Goal: Task Accomplishment & Management: Manage account settings

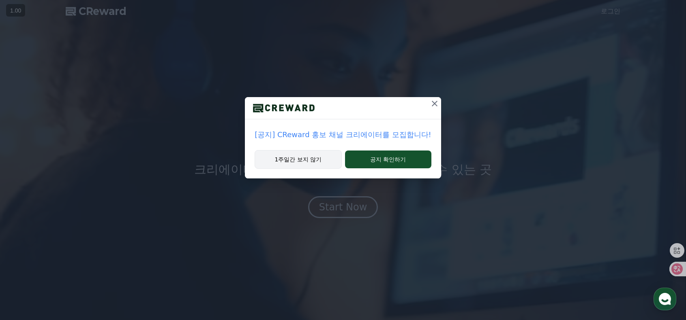
click at [314, 162] on button "1주일간 보지 않기" at bounding box center [297, 159] width 87 height 19
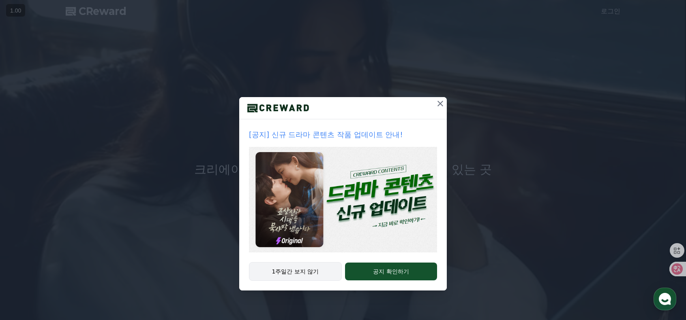
click at [298, 271] on button "1주일간 보지 않기" at bounding box center [295, 272] width 93 height 19
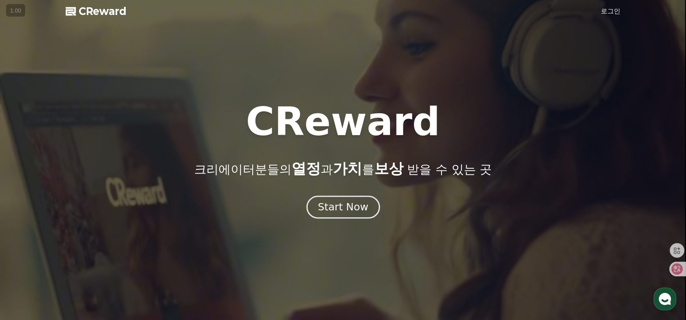
click at [334, 212] on div "Start Now" at bounding box center [343, 208] width 50 height 14
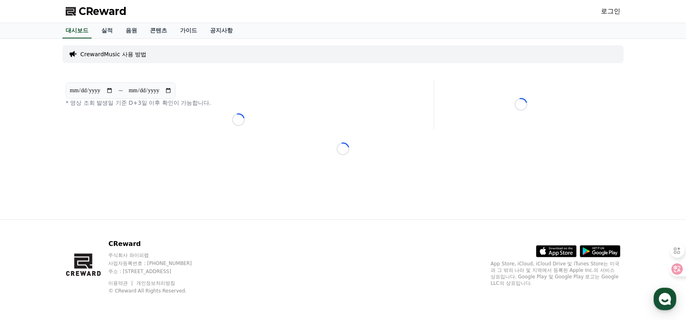
click at [609, 9] on link "로그인" at bounding box center [609, 11] width 19 height 10
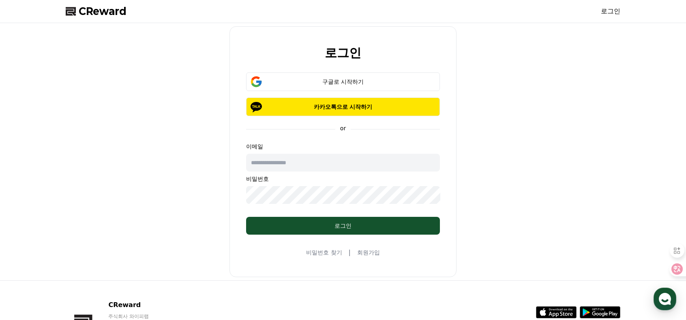
click at [323, 164] on input "text" at bounding box center [343, 163] width 194 height 18
click at [368, 67] on div "로그인 구글로 시작하기 카카오톡으로 시작하기 or 이메일 비밀번호 로그인 비밀번호 찾기 | 회원가입" at bounding box center [342, 151] width 227 height 251
click at [372, 76] on button "구글로 시작하기" at bounding box center [343, 82] width 194 height 19
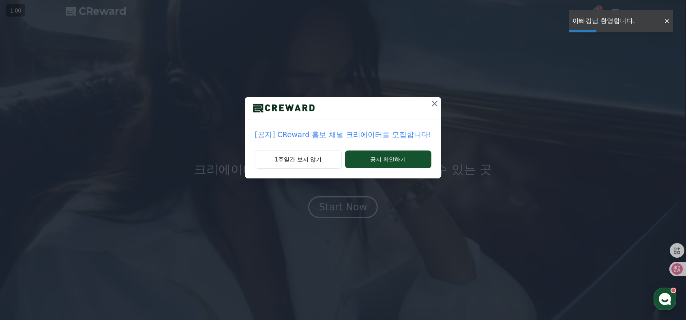
click at [667, 19] on div at bounding box center [666, 21] width 13 height 8
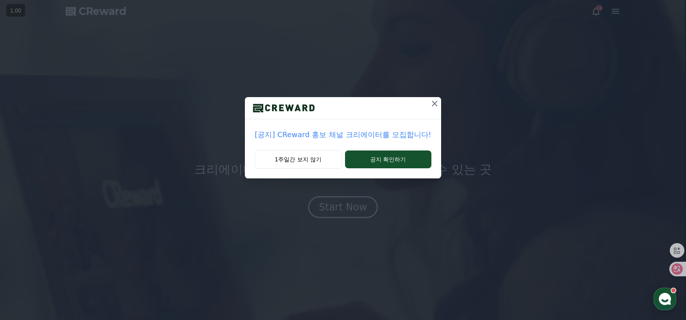
click at [611, 13] on div "[공지] CReward 홍보 채널 크리에이터를 모집합니다! 1주일간 보지 않기 공지 확인하기" at bounding box center [343, 96] width 686 height 192
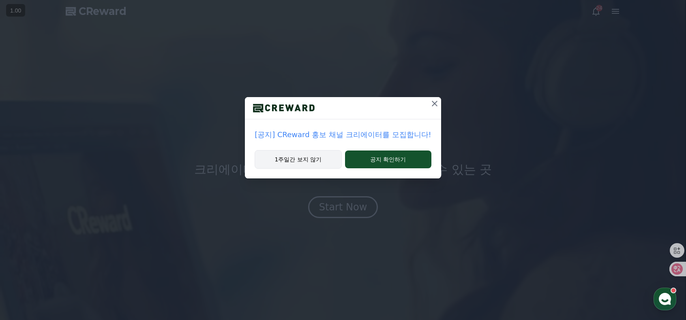
click at [303, 158] on button "1주일간 보지 않기" at bounding box center [297, 159] width 87 height 19
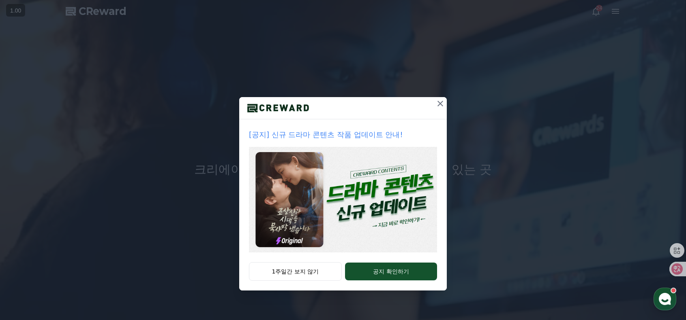
click at [438, 96] on div "[공지] 신규 드라마 콘텐츠 작품 업데이트 안내! 1주일간 보지 않기 공지 확인하기" at bounding box center [343, 152] width 686 height 304
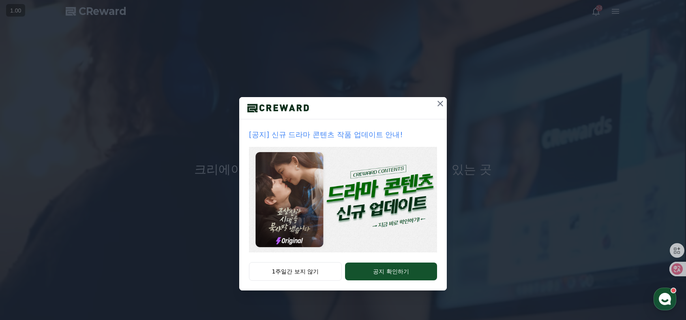
click at [438, 103] on icon at bounding box center [440, 104] width 10 height 10
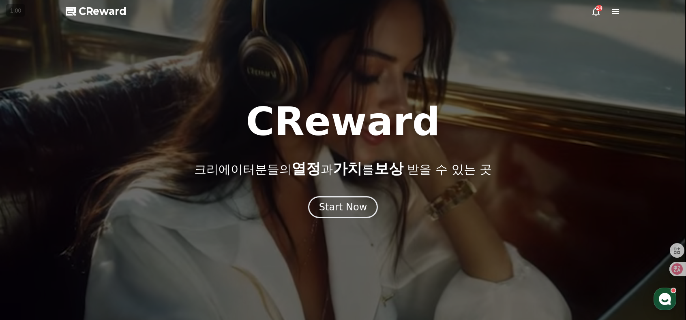
click at [617, 11] on icon at bounding box center [614, 11] width 7 height 5
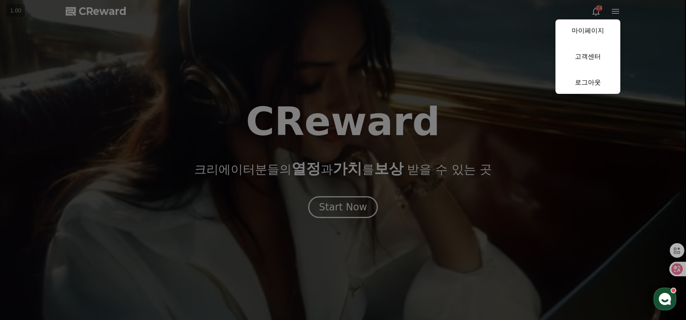
click at [594, 28] on link "마이페이지" at bounding box center [587, 30] width 65 height 23
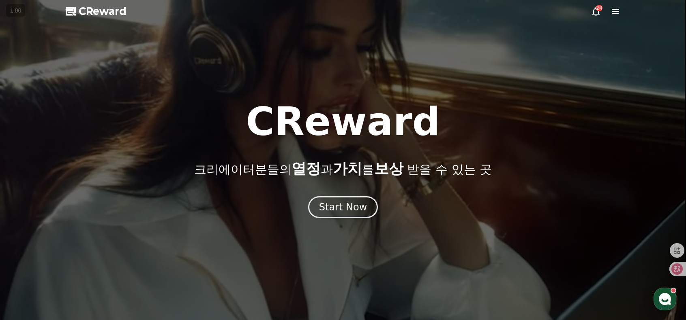
select select "**********"
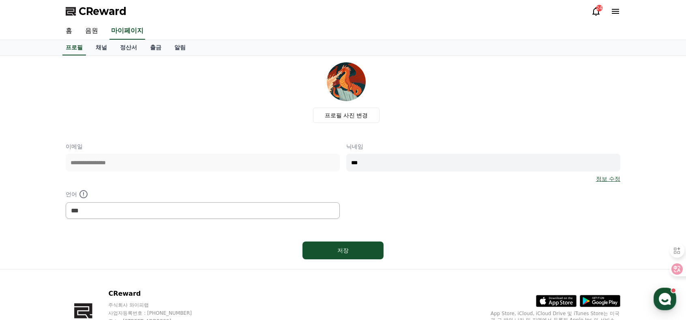
click at [603, 9] on div "24" at bounding box center [605, 11] width 29 height 10
click at [597, 9] on div "24" at bounding box center [599, 8] width 6 height 6
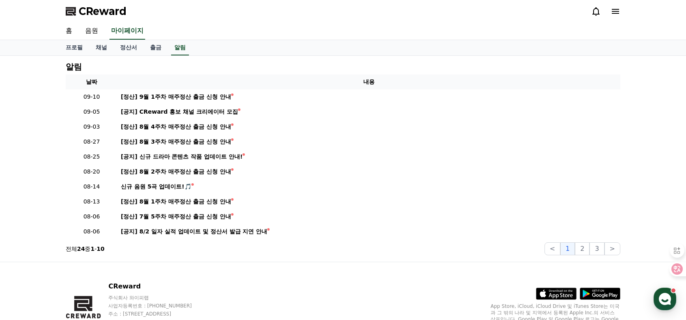
click at [616, 10] on icon at bounding box center [615, 11] width 10 height 10
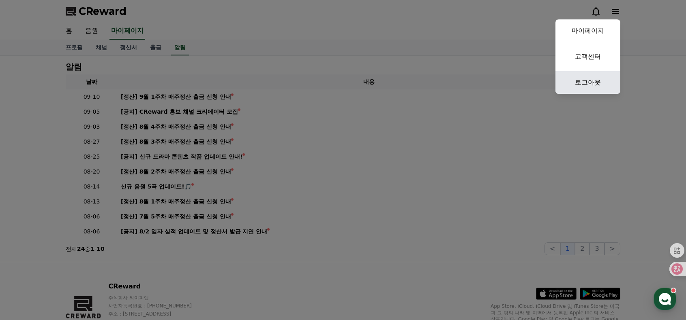
click at [593, 86] on link "로그아웃" at bounding box center [587, 82] width 65 height 23
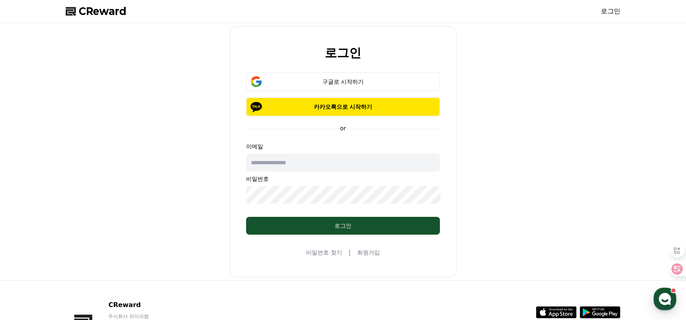
click at [319, 145] on p "이메일" at bounding box center [343, 147] width 194 height 8
click at [317, 150] on div "이메일 비밀번호" at bounding box center [343, 174] width 194 height 62
click at [320, 157] on input "text" at bounding box center [343, 163] width 194 height 18
click at [320, 158] on input "text" at bounding box center [343, 163] width 194 height 18
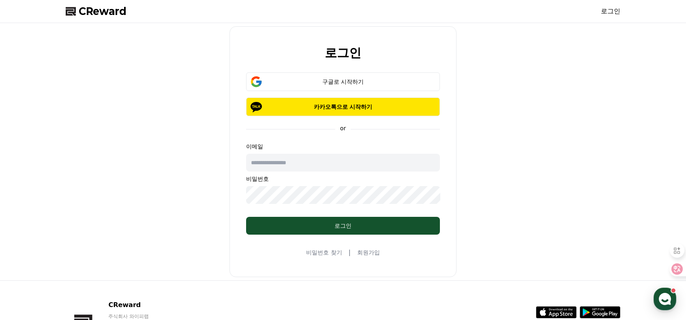
click at [334, 253] on link "비밀번호 찾기" at bounding box center [324, 253] width 36 height 8
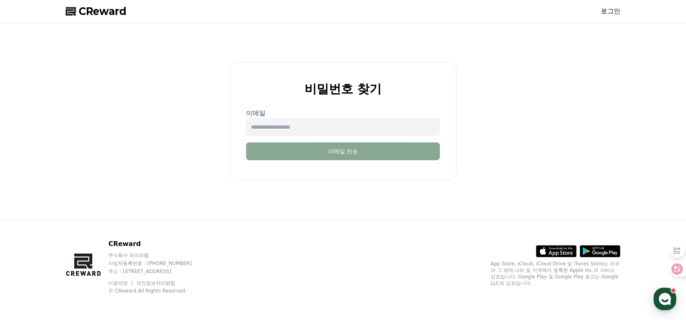
click at [313, 123] on input "email" at bounding box center [343, 127] width 194 height 18
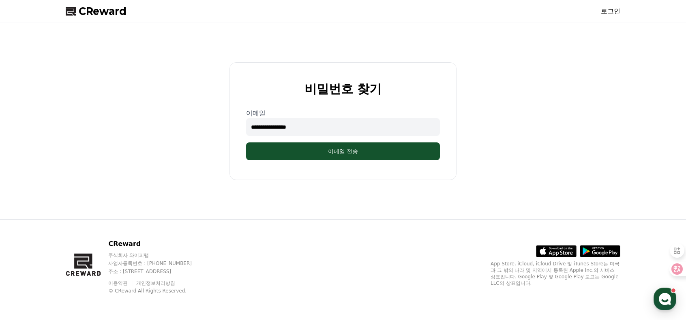
type input "**********"
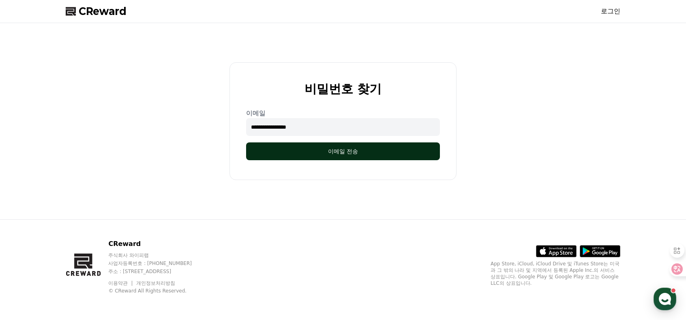
click at [391, 158] on button "이메일 전송" at bounding box center [343, 152] width 194 height 18
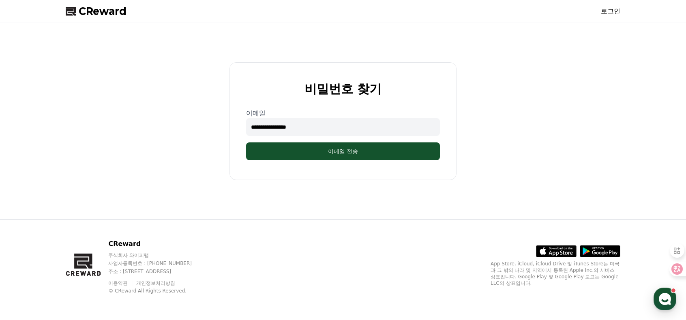
click at [92, 16] on span "CReward" at bounding box center [103, 11] width 48 height 13
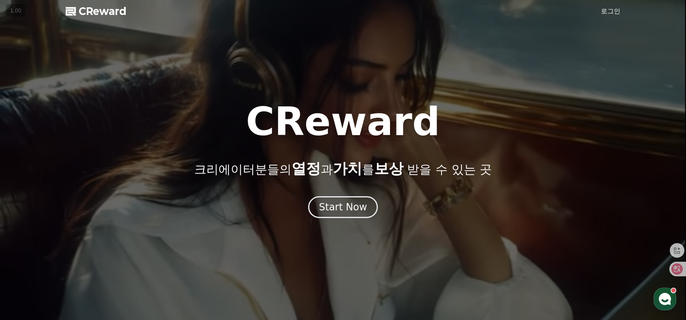
click at [613, 15] on link "로그인" at bounding box center [609, 11] width 19 height 10
